Goal: Information Seeking & Learning: Get advice/opinions

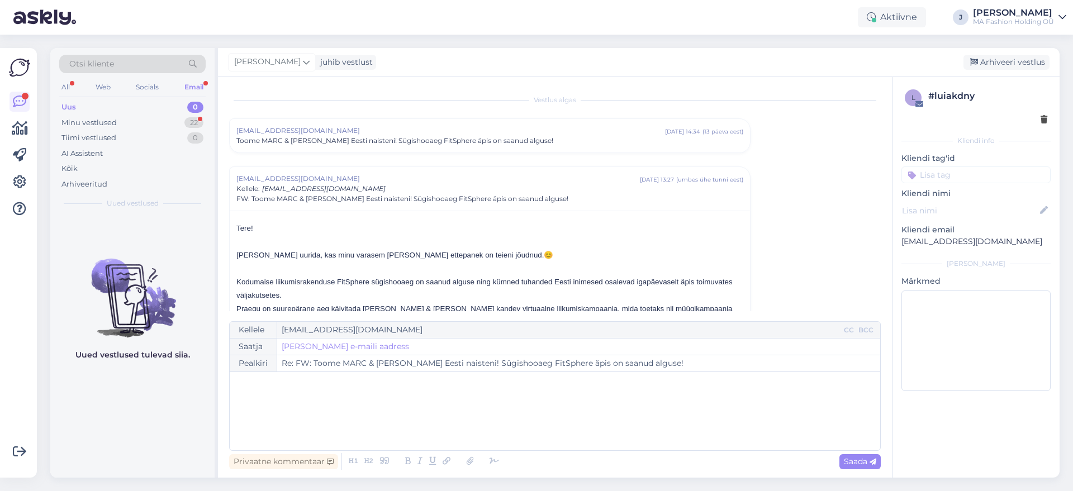
scroll to position [78, 0]
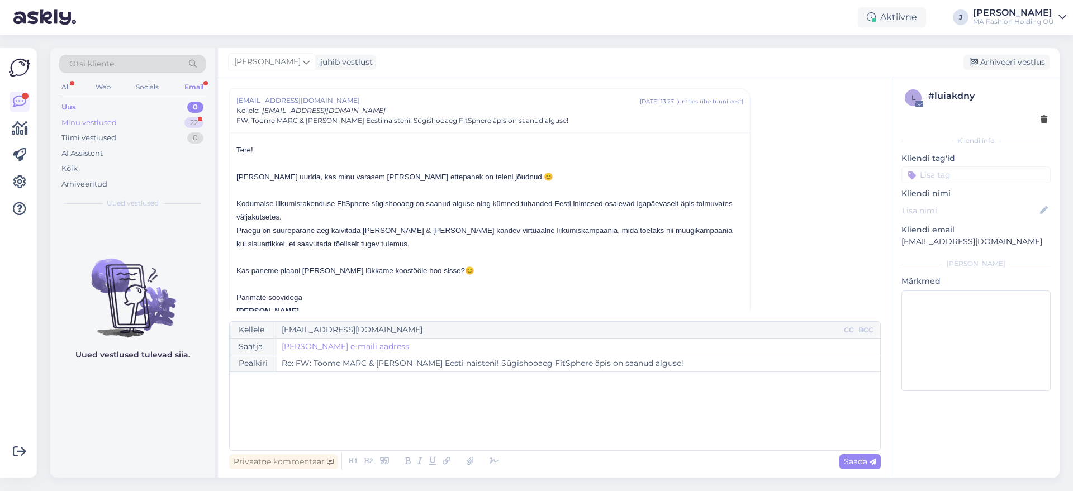
click at [192, 121] on div "22" at bounding box center [193, 122] width 19 height 11
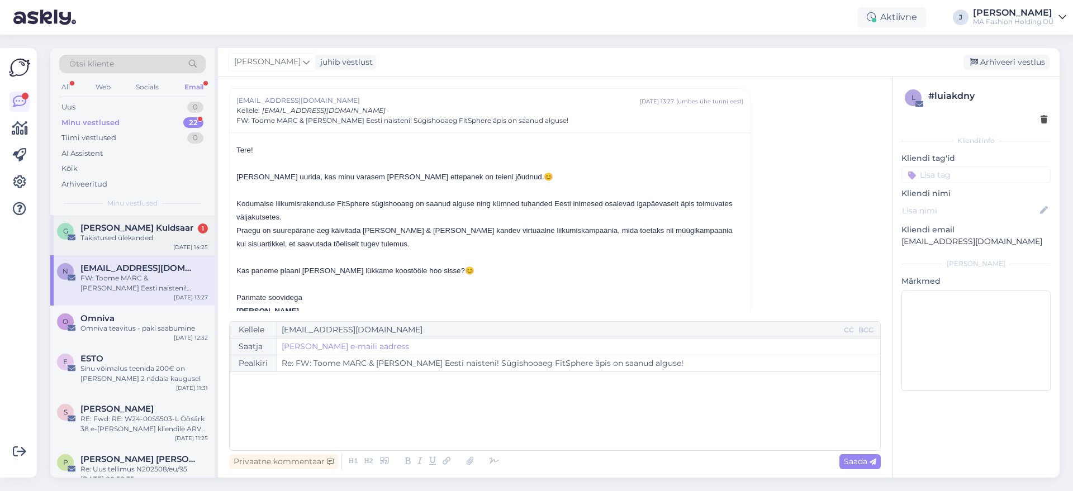
click at [184, 224] on div "[PERSON_NAME] Kuldsaar 1" at bounding box center [143, 228] width 127 height 10
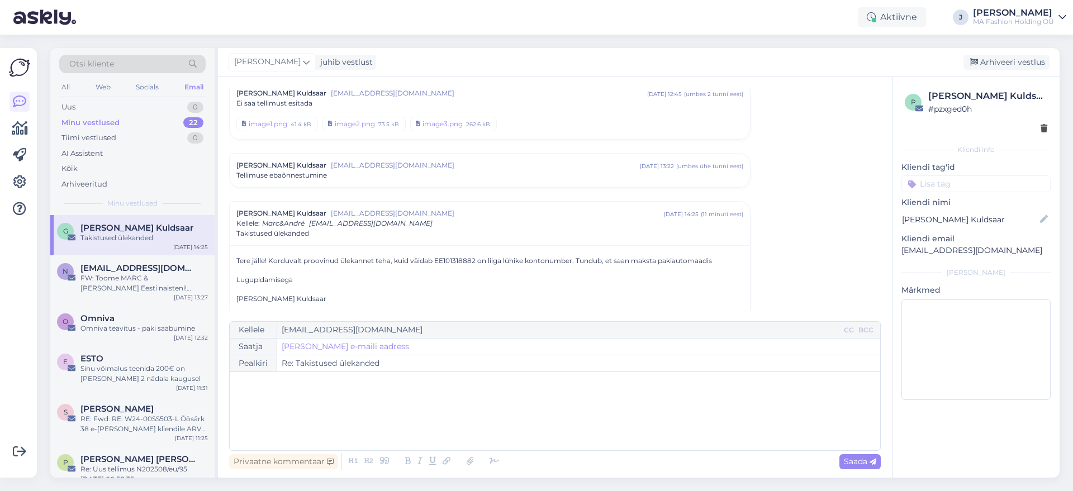
scroll to position [53, 0]
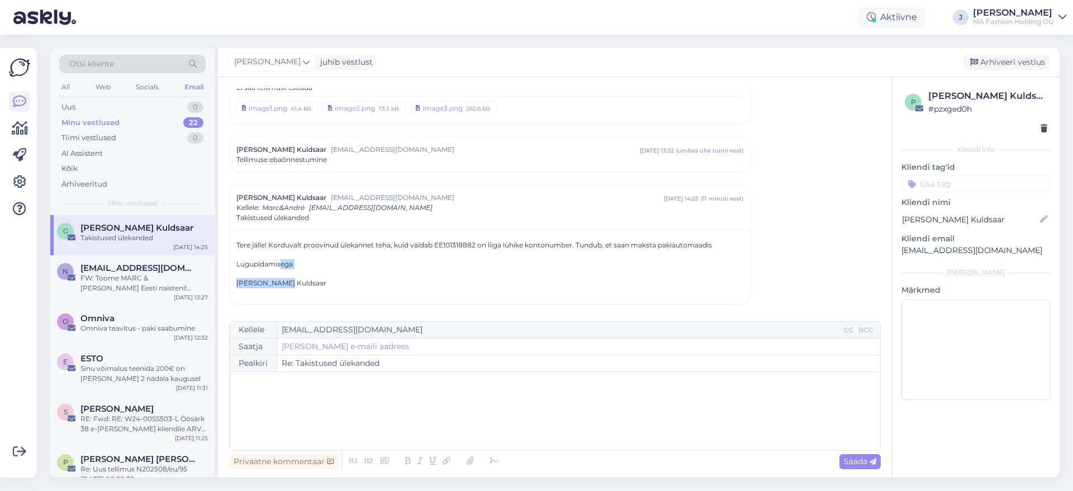
drag, startPoint x: 350, startPoint y: 284, endPoint x: 281, endPoint y: 256, distance: 74.7
click at [281, 256] on div "Tere jälle! Korduvalt proovinud ülekannet teha, kuid väidab EE101318882 on liig…" at bounding box center [489, 264] width 507 height 48
click at [343, 268] on p "Lugupidamisega" at bounding box center [489, 264] width 507 height 10
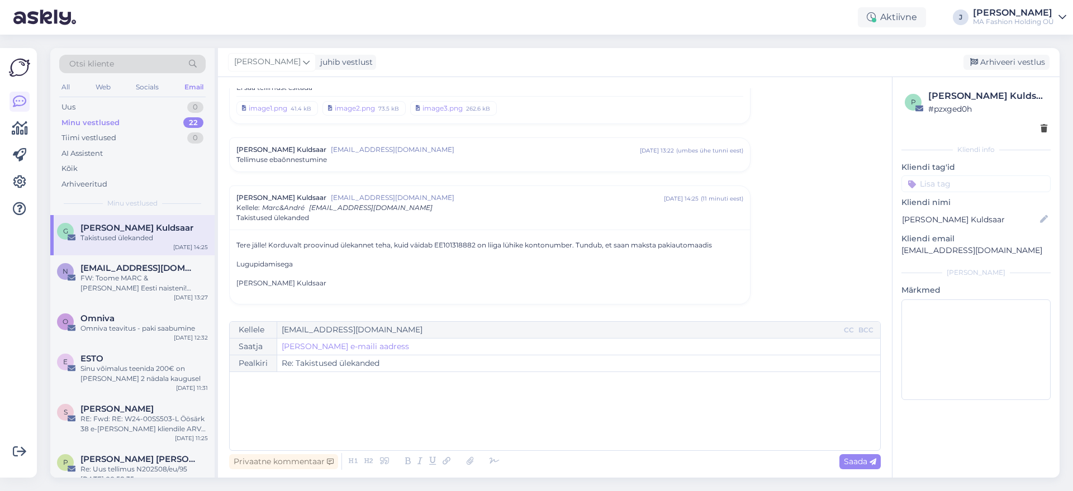
click at [349, 244] on p "Tere jälle! Korduvalt proovinud ülekannet teha, kuid väidab EE101318882 on liig…" at bounding box center [489, 245] width 507 height 10
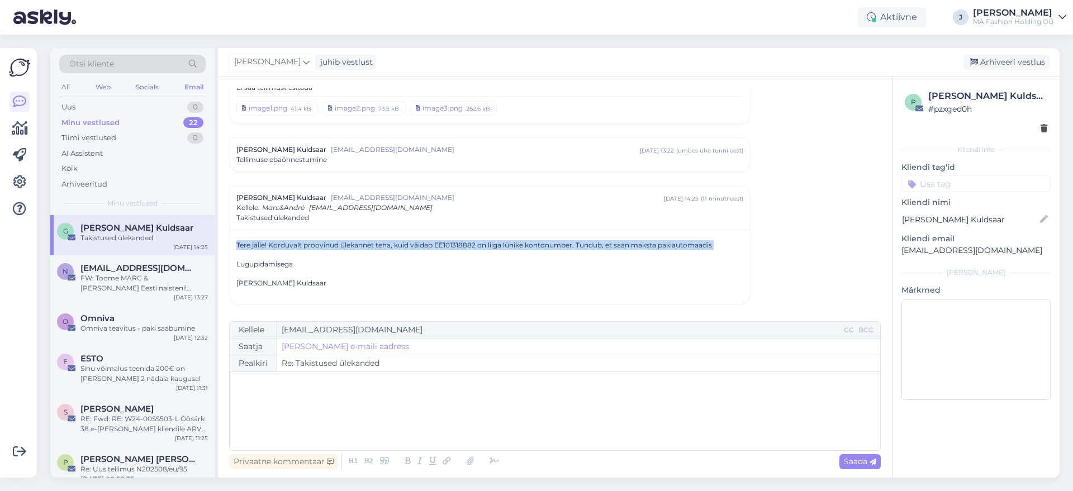
click at [349, 244] on p "Tere jälle! Korduvalt proovinud ülekannet teha, kuid väidab EE101318882 on liig…" at bounding box center [489, 245] width 507 height 10
click at [383, 242] on p "Tere jälle! Korduvalt proovinud ülekannet teha, kuid väidab EE101318882 on liig…" at bounding box center [489, 245] width 507 height 10
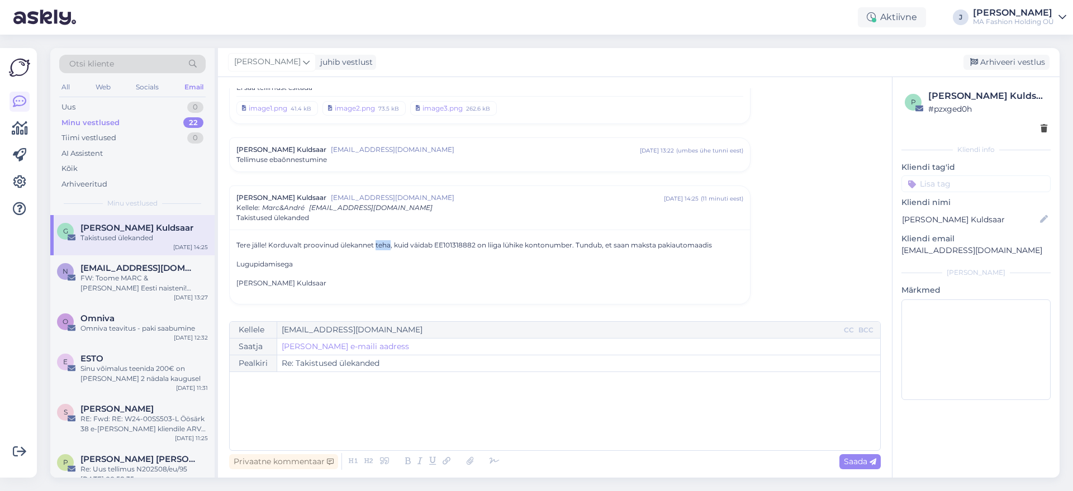
click at [383, 242] on p "Tere jälle! Korduvalt proovinud ülekannet teha, kuid väidab EE101318882 on liig…" at bounding box center [489, 245] width 507 height 10
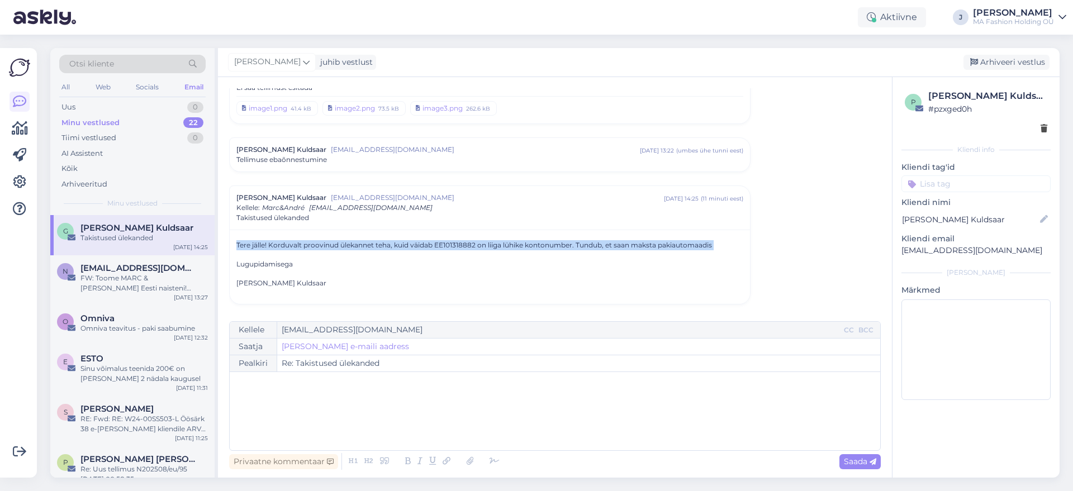
click at [383, 242] on p "Tere jälle! Korduvalt proovinud ülekannet teha, kuid väidab EE101318882 on liig…" at bounding box center [489, 245] width 507 height 10
